Goal: Download file/media

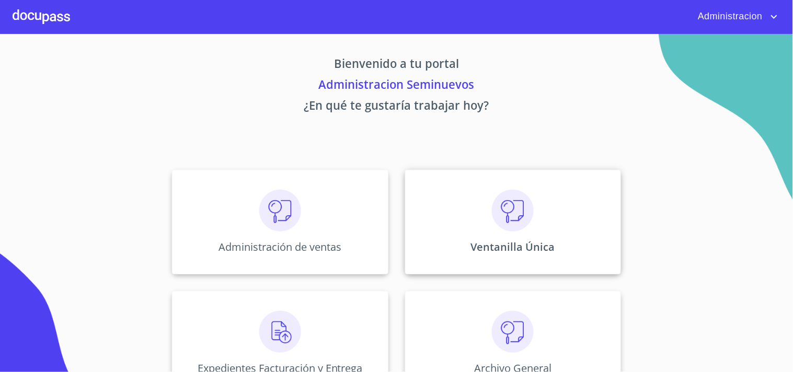
click at [495, 229] on img at bounding box center [513, 211] width 42 height 42
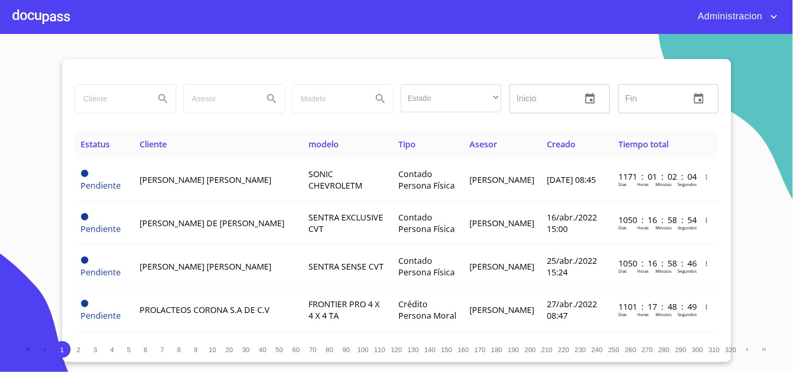
click at [136, 98] on input "search" at bounding box center [110, 99] width 71 height 28
type input "[PERSON_NAME]"
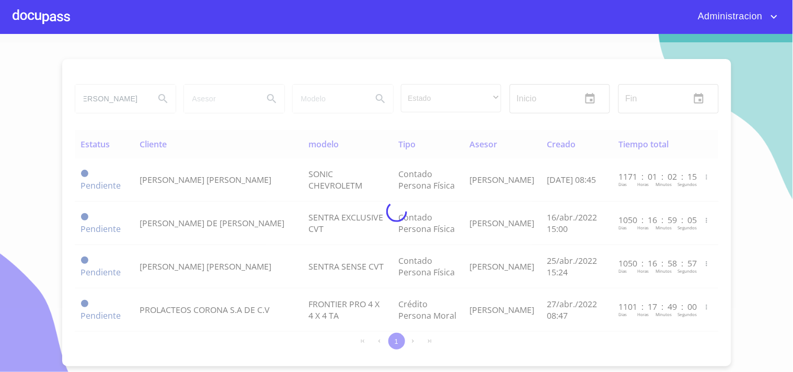
scroll to position [0, 0]
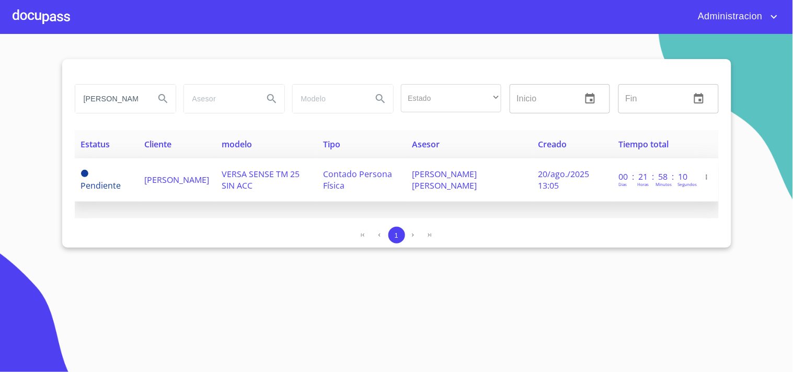
click at [161, 174] on span "[PERSON_NAME]" at bounding box center [177, 180] width 65 height 12
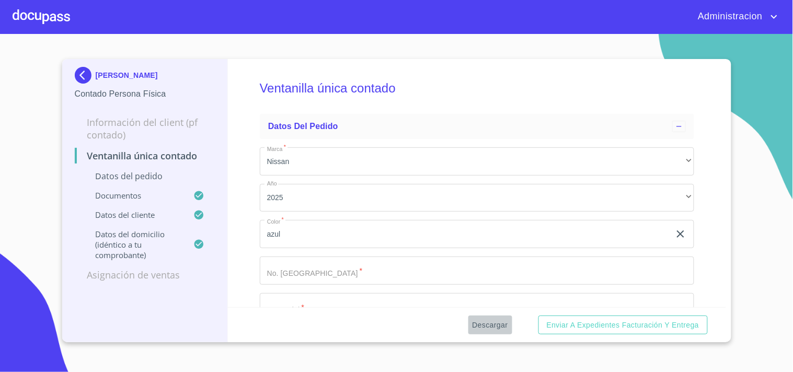
click at [485, 325] on span "Descargar" at bounding box center [491, 325] width 36 height 13
